Goal: Task Accomplishment & Management: Complete application form

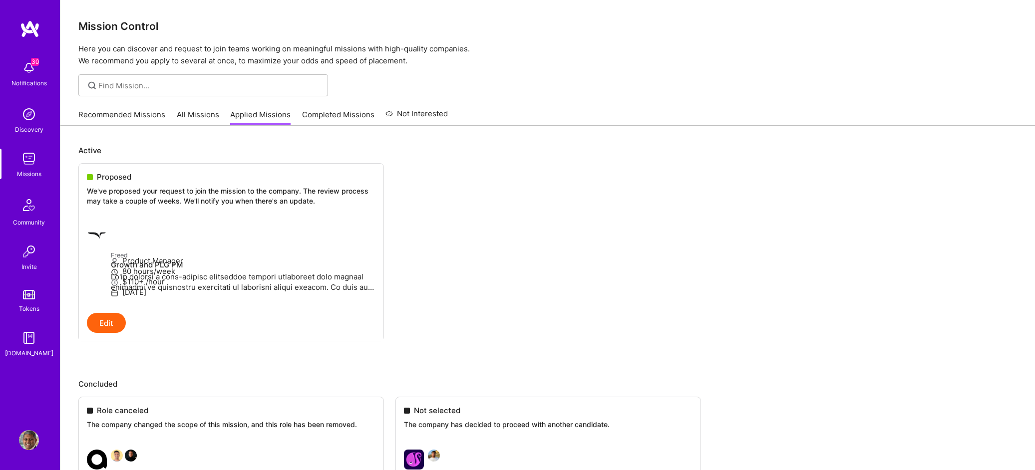
click at [26, 157] on img at bounding box center [29, 159] width 20 height 20
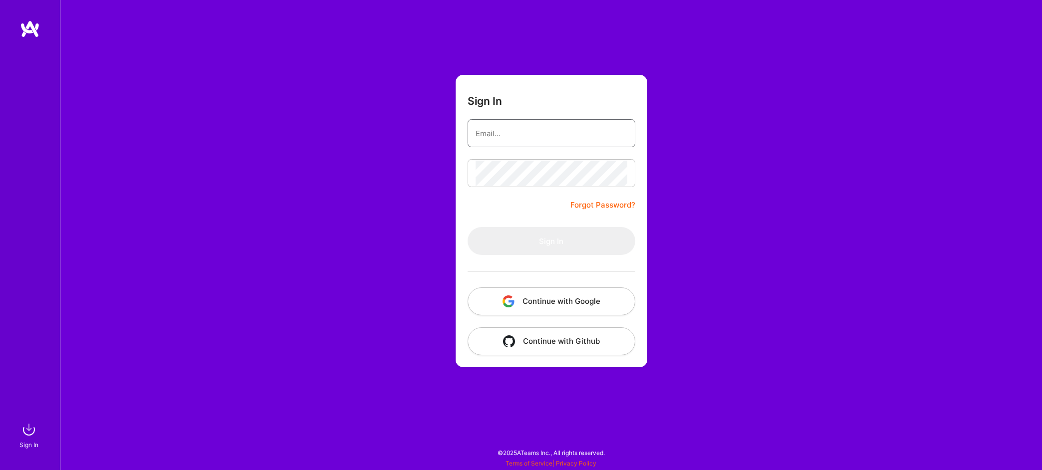
type input "[PERSON_NAME][EMAIL_ADDRESS][DOMAIN_NAME]"
click at [551, 241] on button "Sign In" at bounding box center [552, 241] width 168 height 28
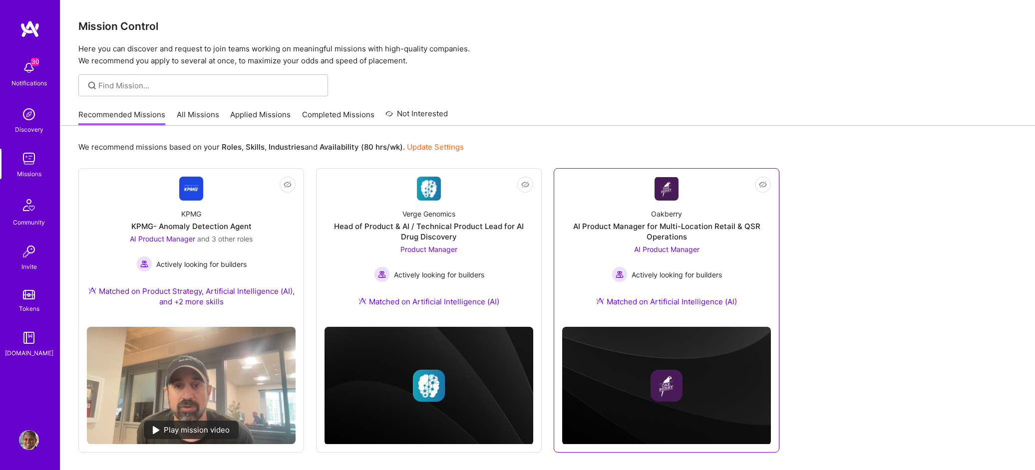
click at [731, 257] on div "Oakberry AI Product Manager for Multi-Location Retail & QSR Operations AI Produ…" at bounding box center [666, 260] width 209 height 118
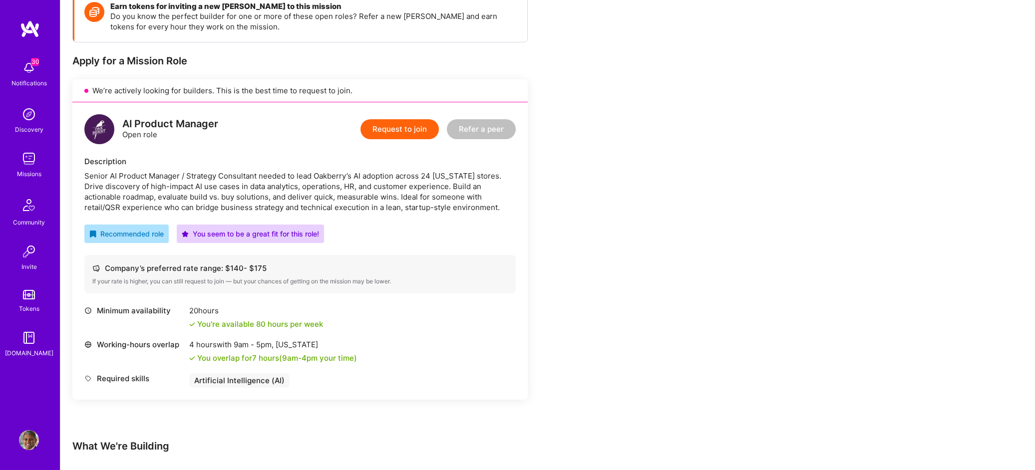
scroll to position [182, 0]
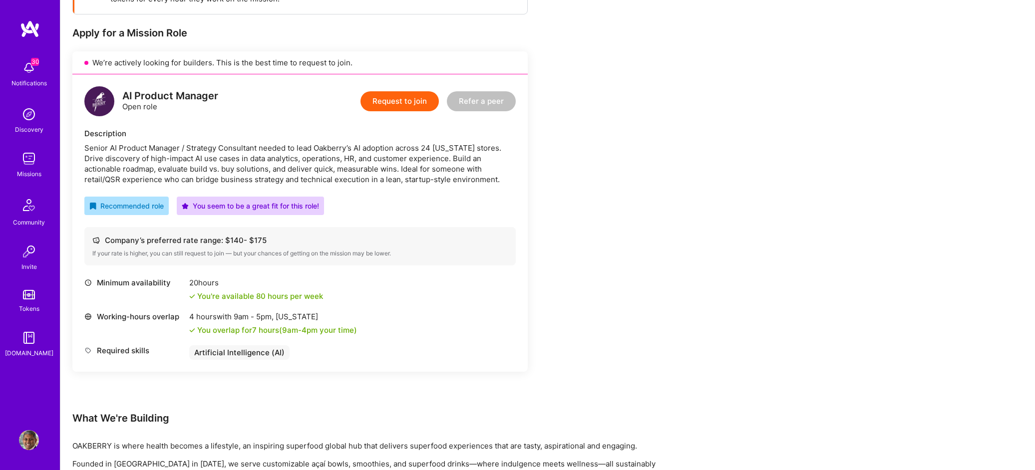
click at [416, 107] on button "Request to join" at bounding box center [399, 101] width 78 height 20
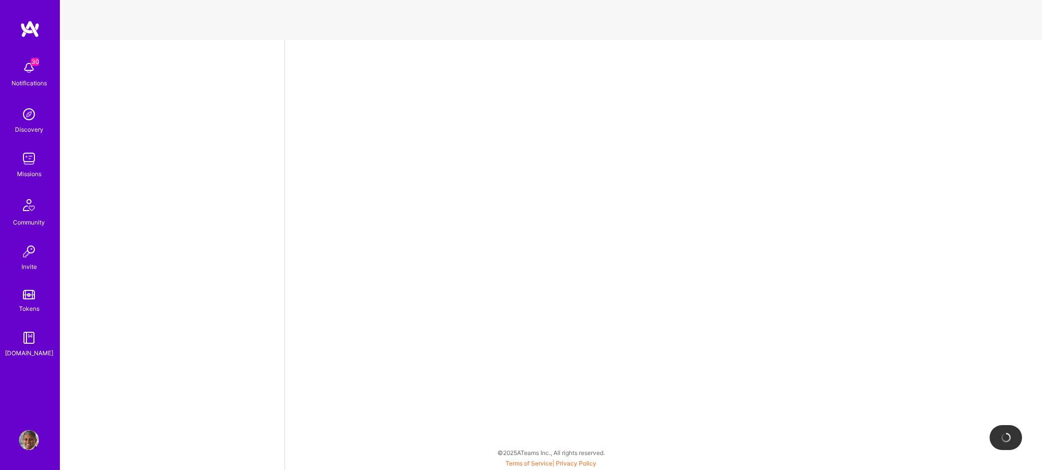
select select "US"
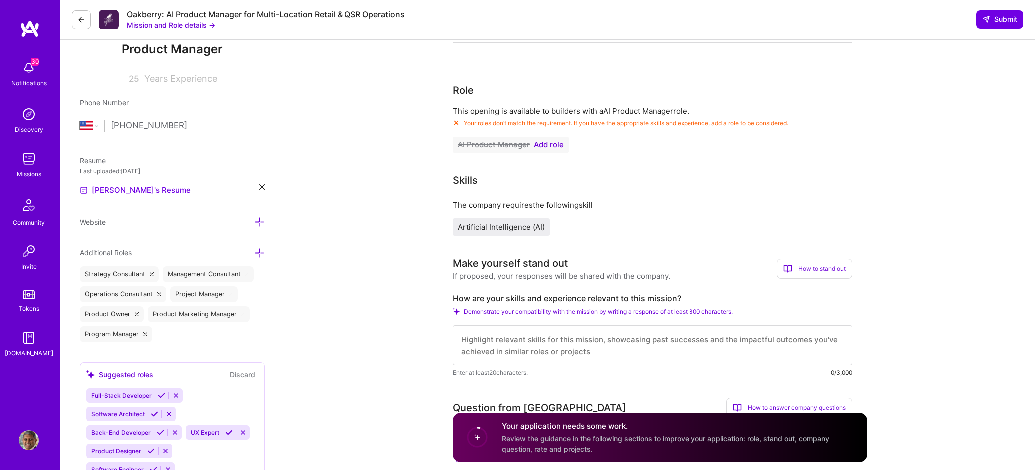
scroll to position [143, 0]
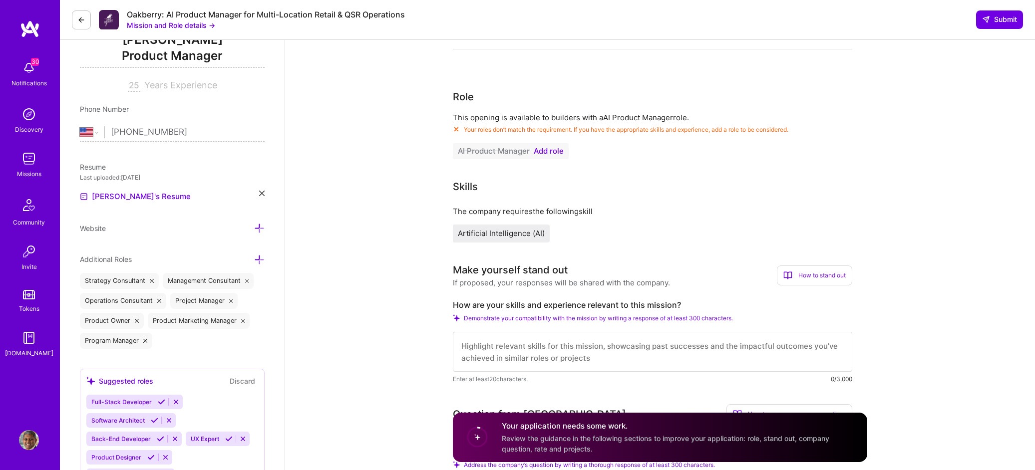
click at [561, 152] on span "Add role" at bounding box center [549, 151] width 30 height 8
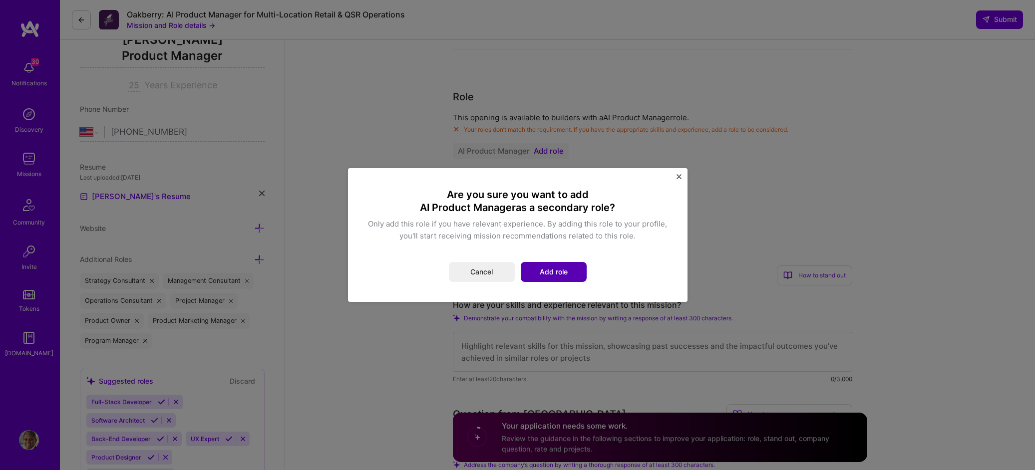
click at [570, 276] on button "Add role" at bounding box center [554, 272] width 66 height 20
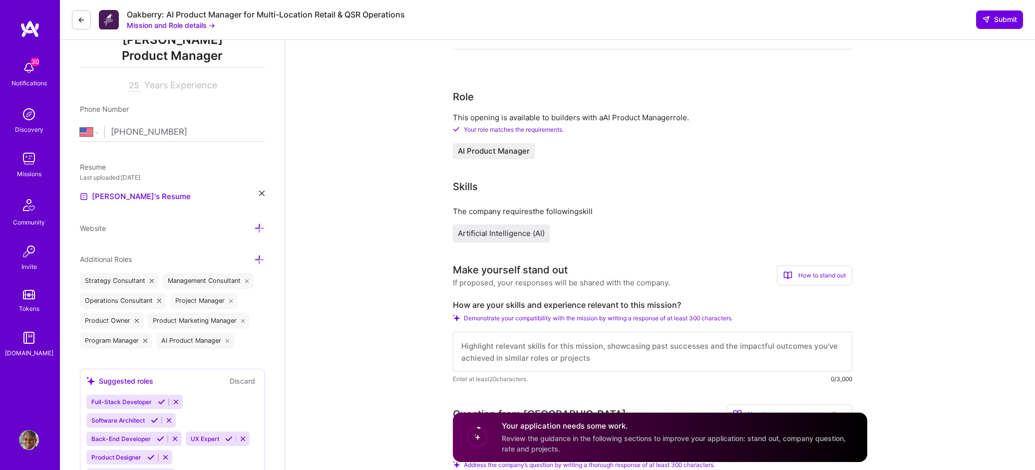
scroll to position [0, 0]
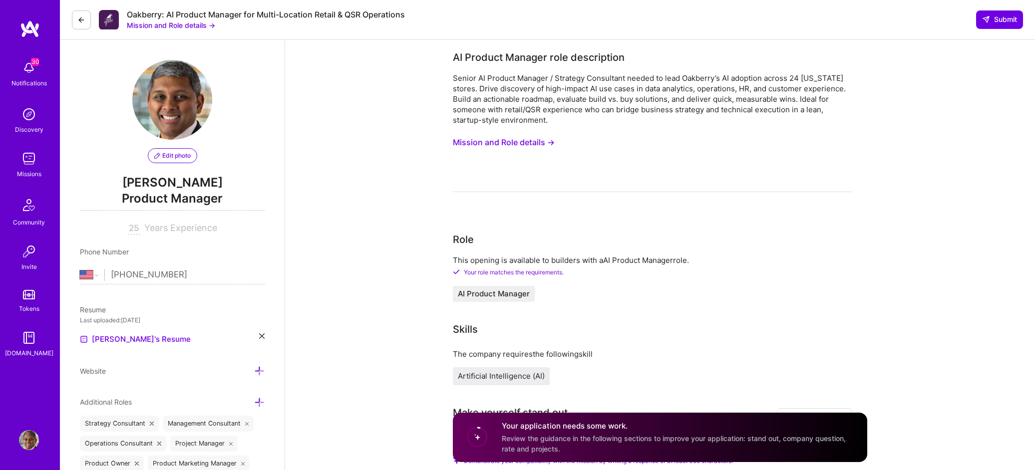
click at [201, 27] on button "Mission and Role details →" at bounding box center [171, 25] width 88 height 10
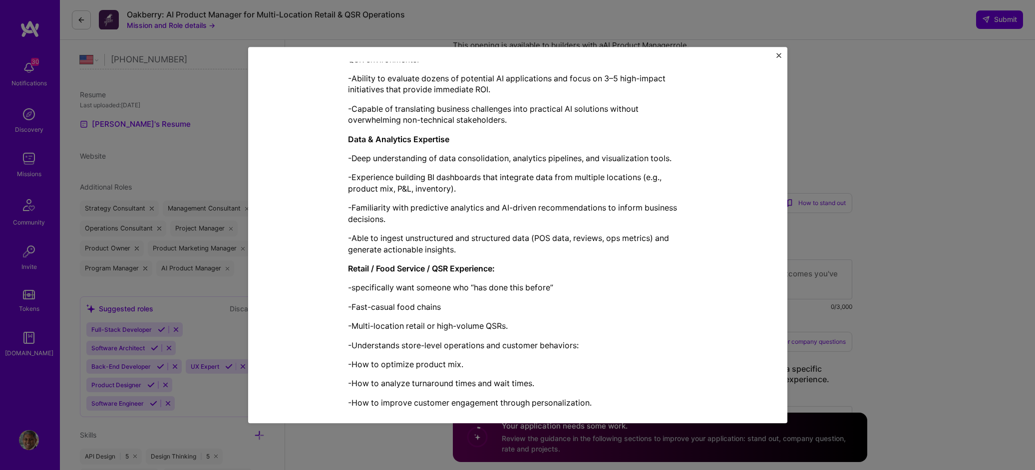
scroll to position [908, 0]
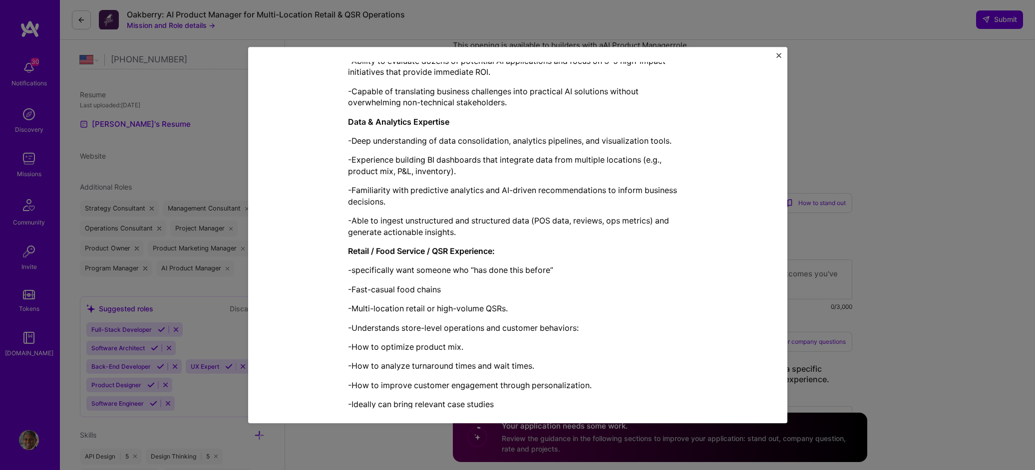
click at [777, 54] on img "Close" at bounding box center [778, 55] width 5 height 5
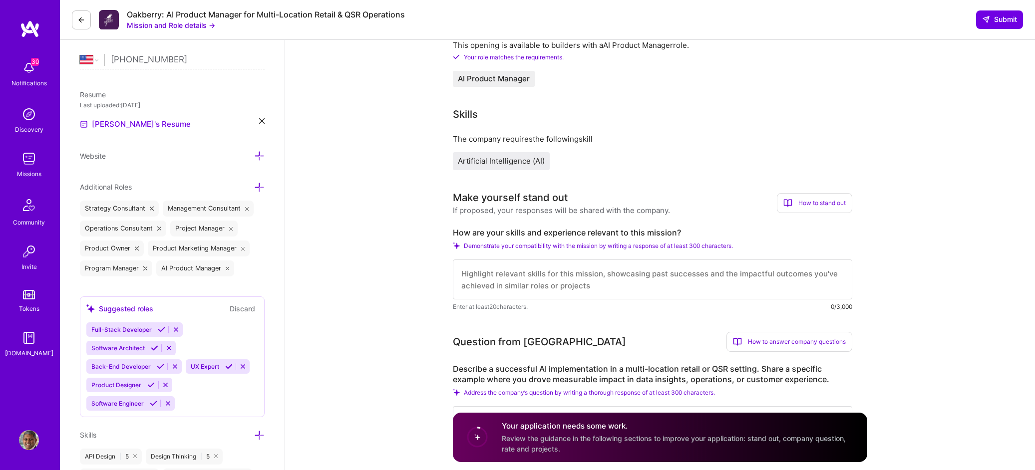
click at [27, 118] on img at bounding box center [29, 114] width 20 height 20
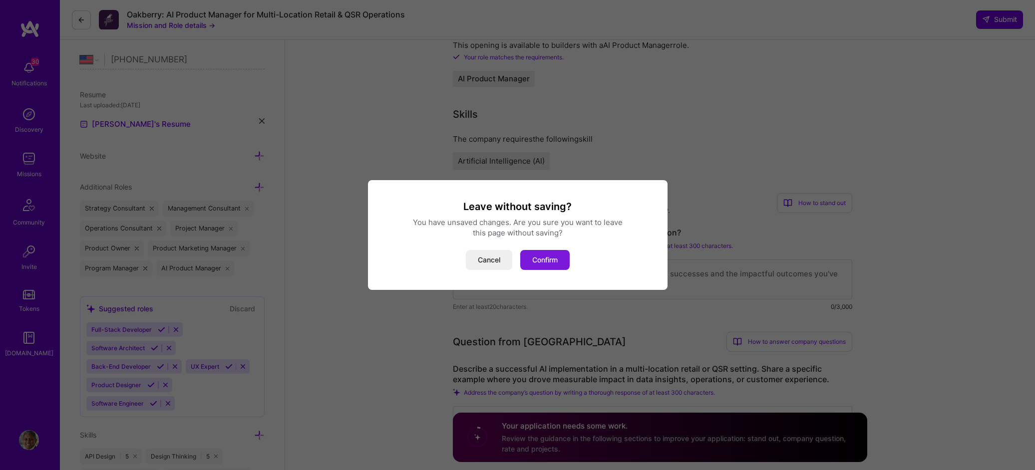
click at [541, 259] on button "Confirm" at bounding box center [544, 260] width 49 height 20
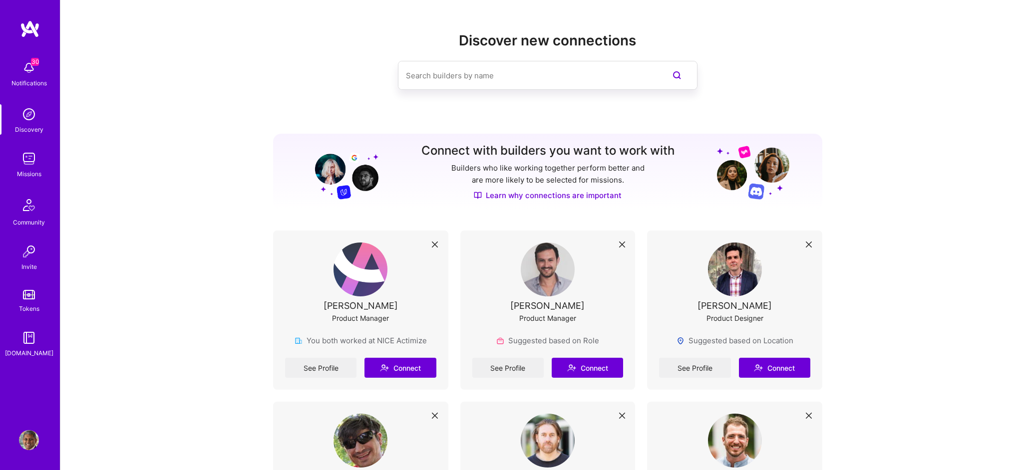
click at [27, 163] on img at bounding box center [29, 159] width 20 height 20
